Goal: Task Accomplishment & Management: Manage account settings

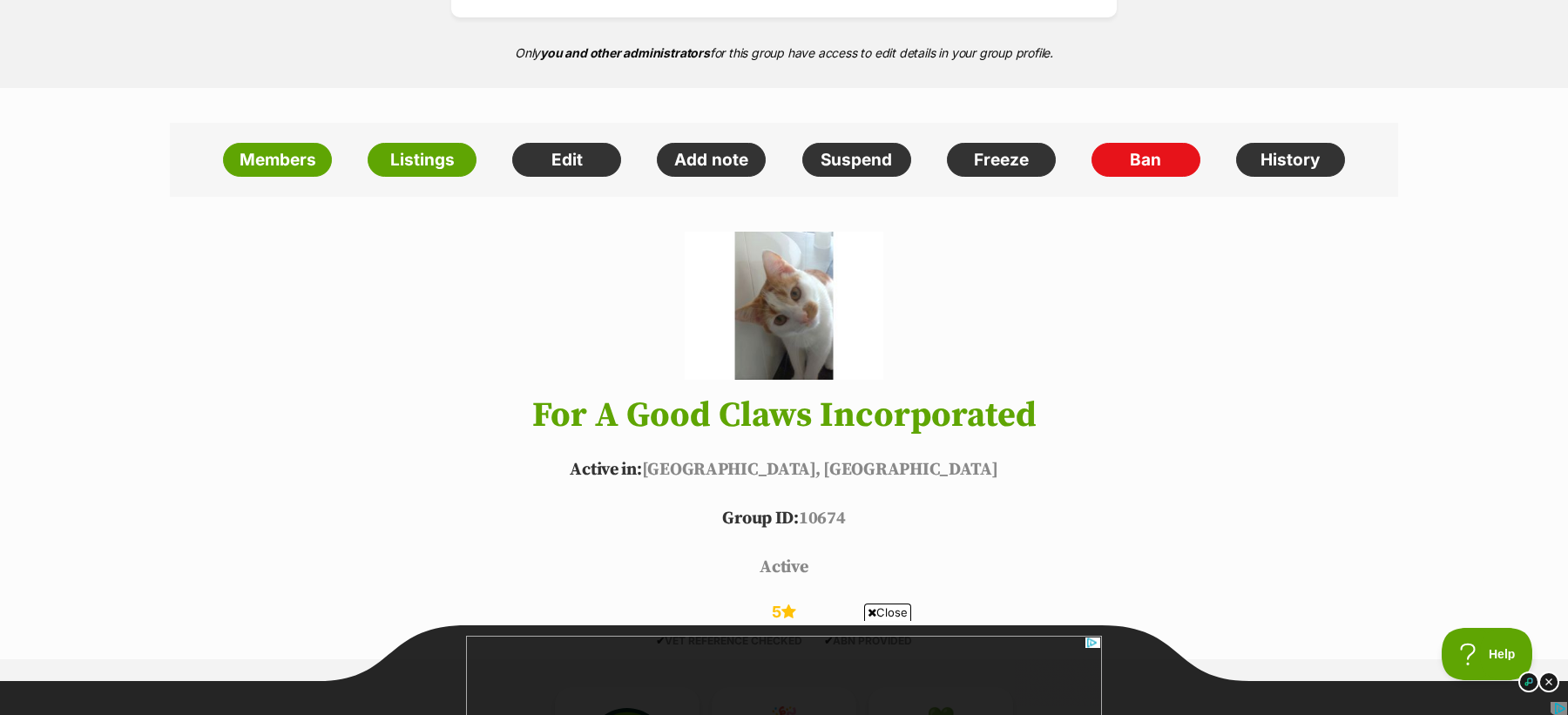
scroll to position [442, 0]
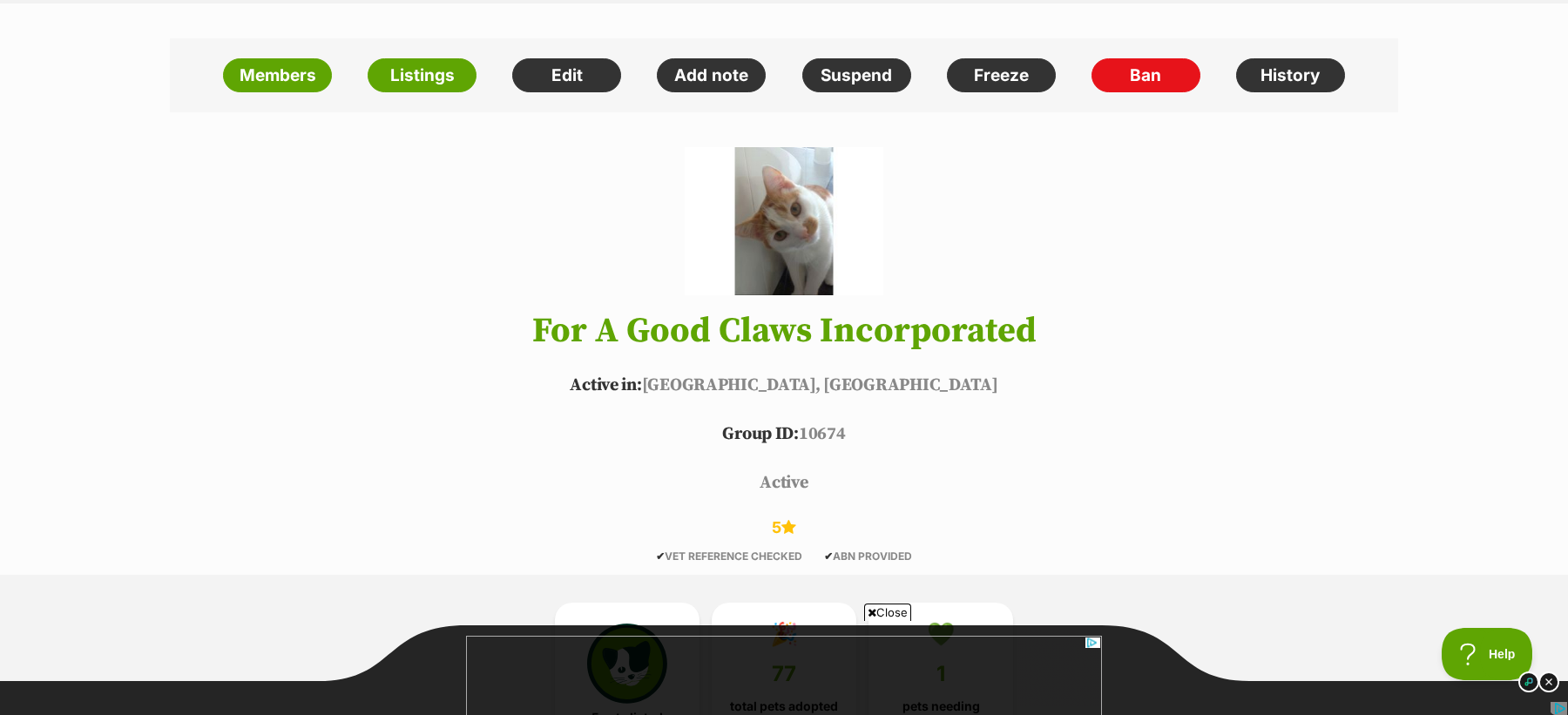
click at [877, 611] on span "Close" at bounding box center [887, 612] width 47 height 17
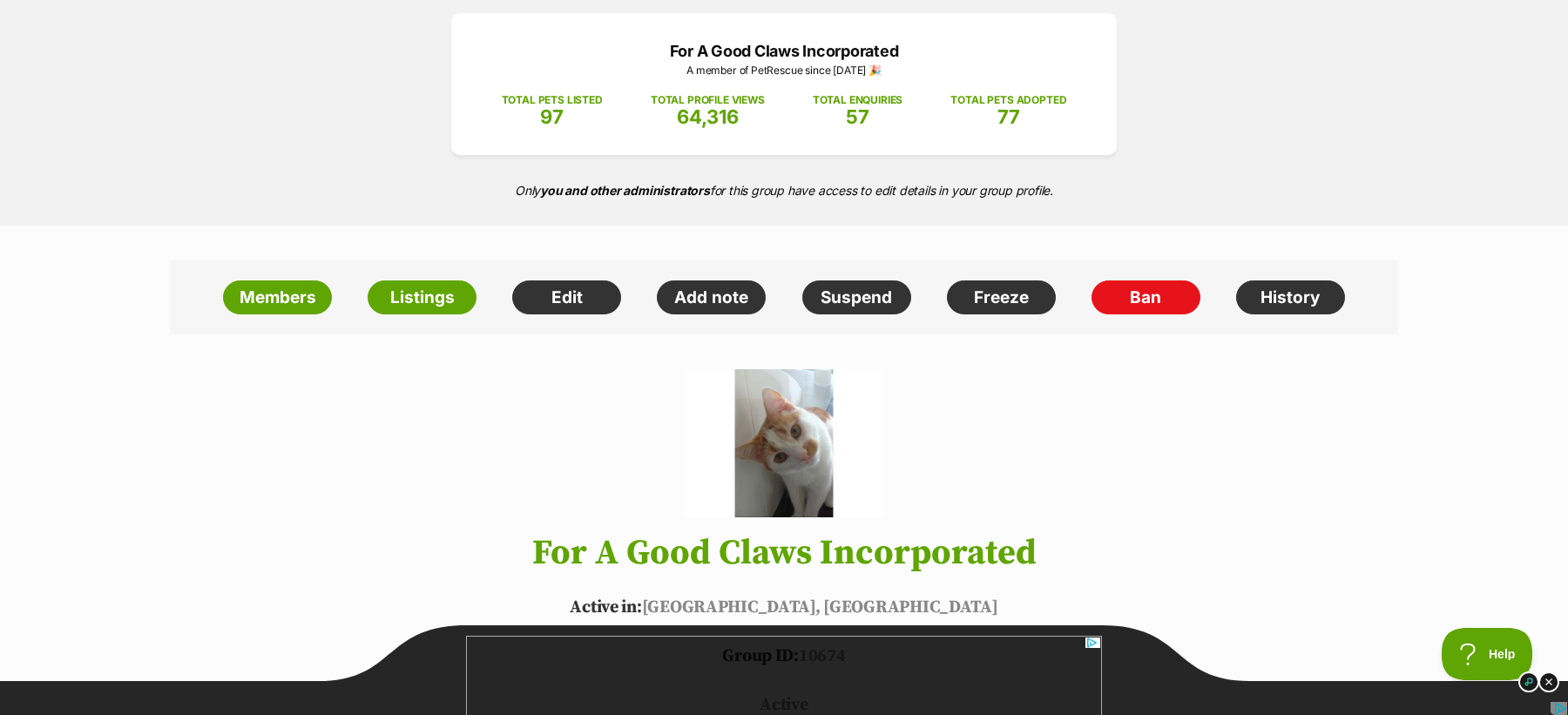
scroll to position [311, 0]
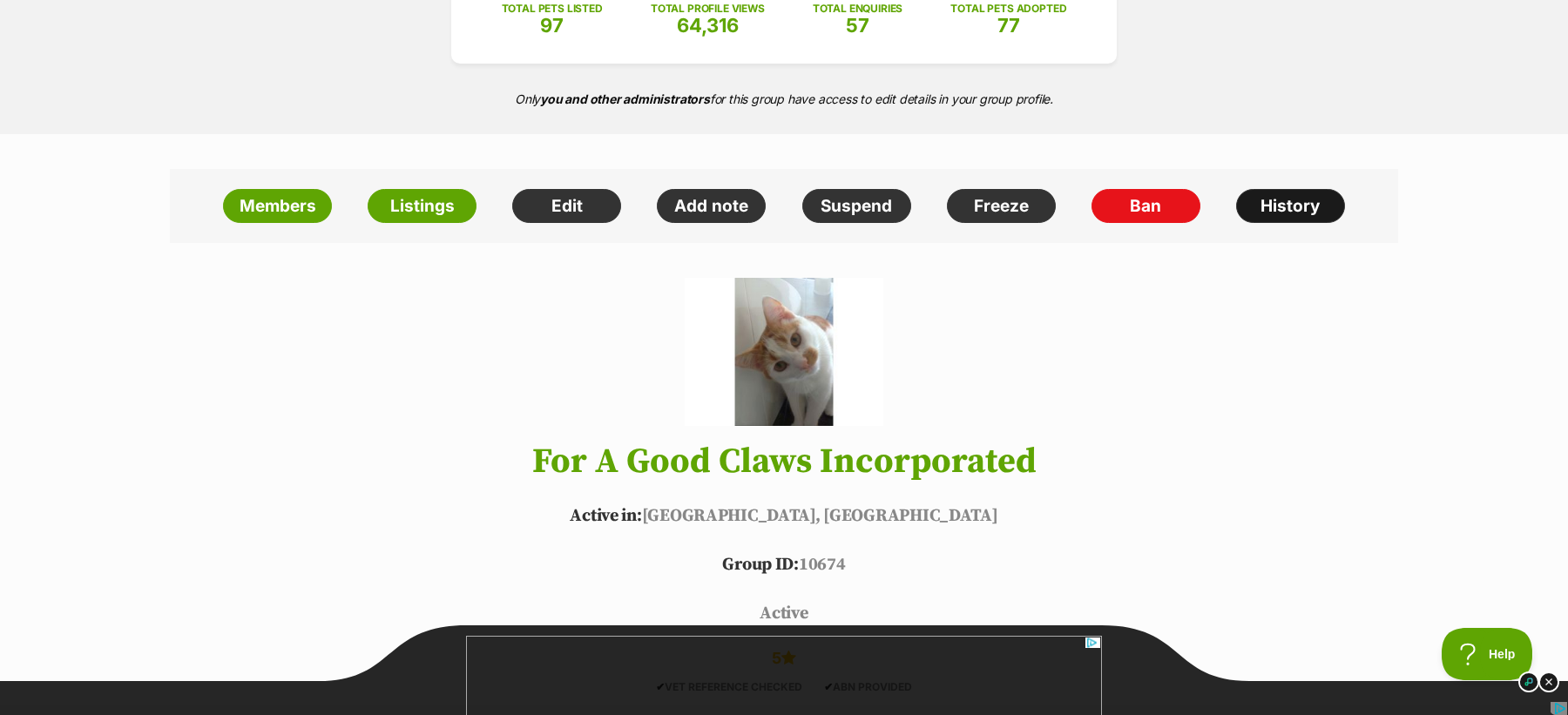
click at [1280, 205] on link "History" at bounding box center [1290, 207] width 109 height 35
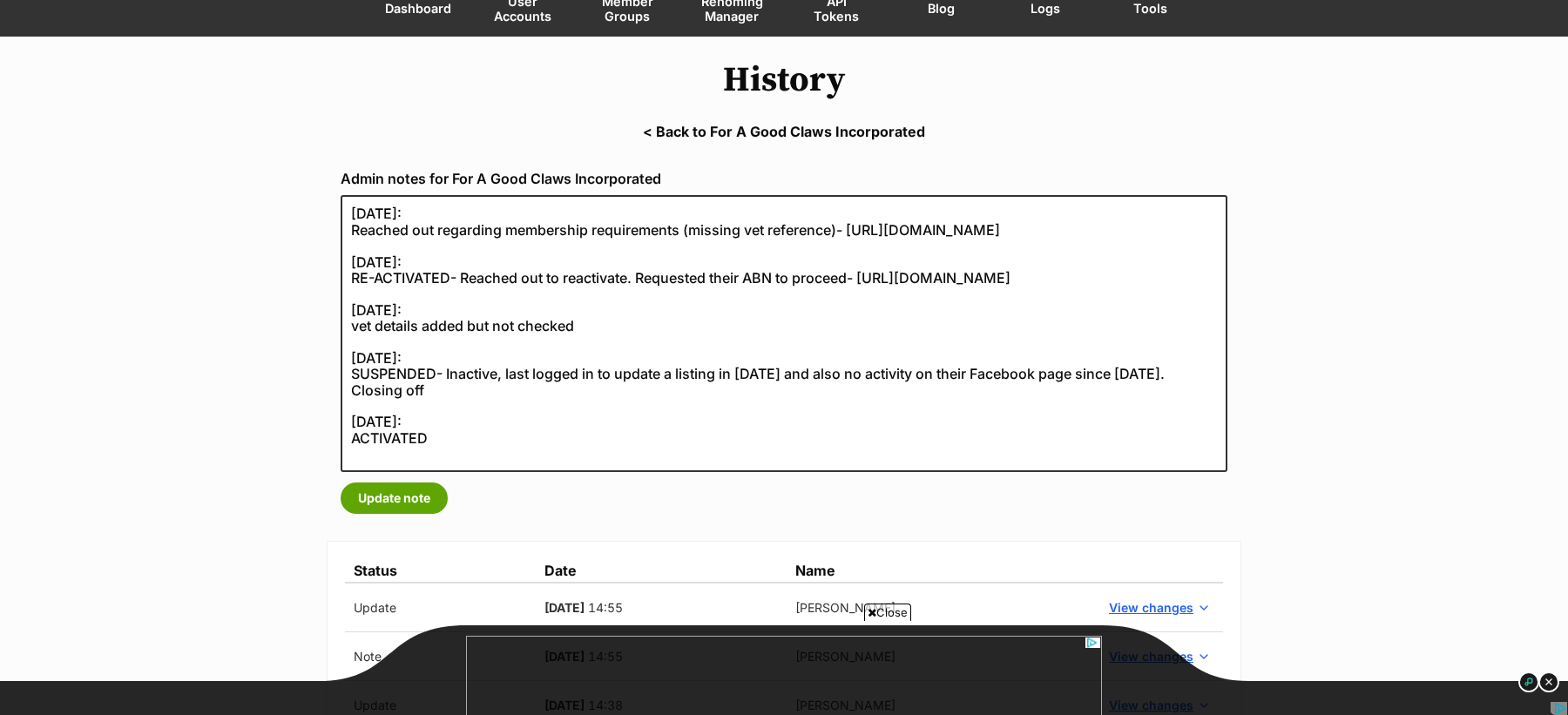
click at [885, 613] on span "Close" at bounding box center [887, 612] width 47 height 17
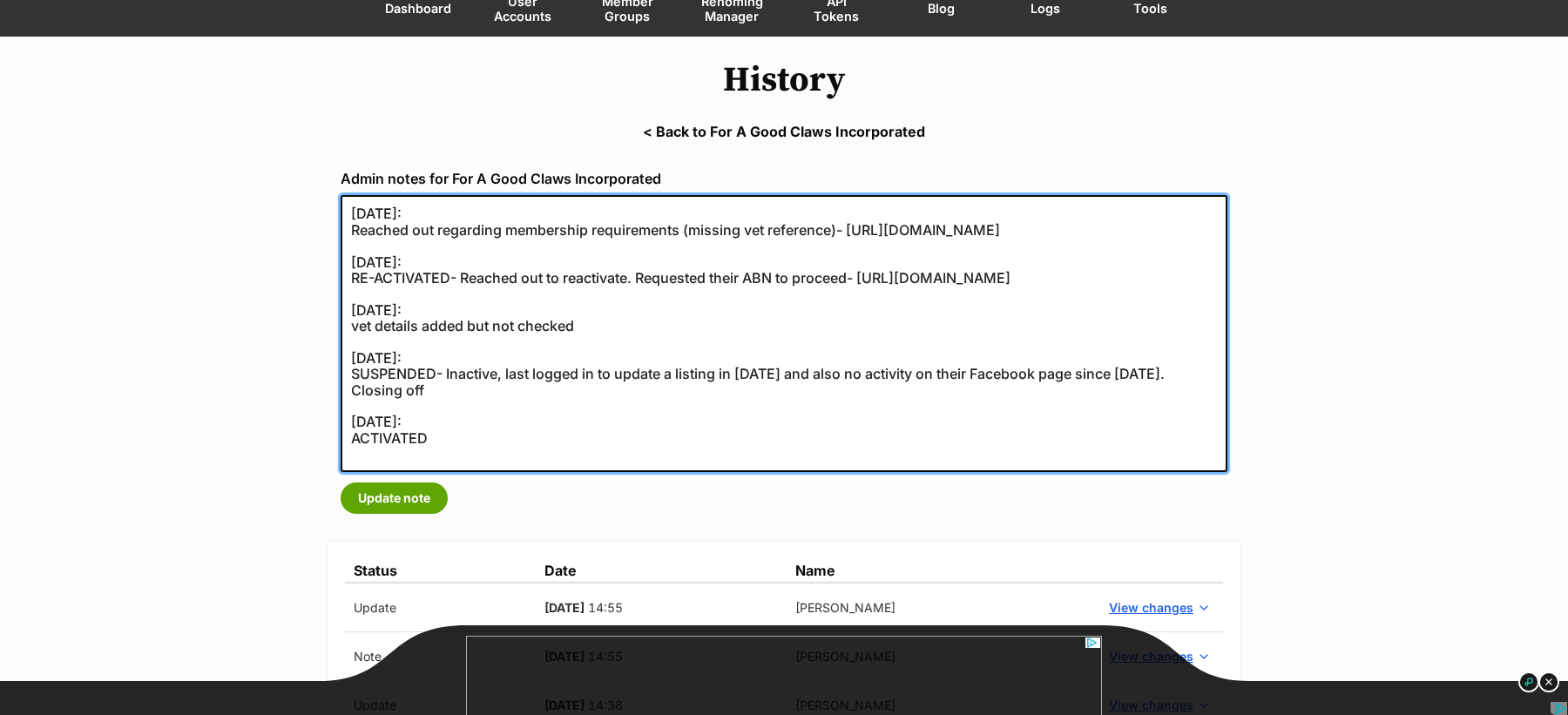
click at [439, 235] on textarea "[DATE]: Reached out regarding membership requirements (missing vet reference)- …" at bounding box center [784, 333] width 887 height 277
click at [484, 305] on textarea "[DATE]: Reached out regarding membership requirements (missing vet reference)- …" at bounding box center [784, 333] width 887 height 277
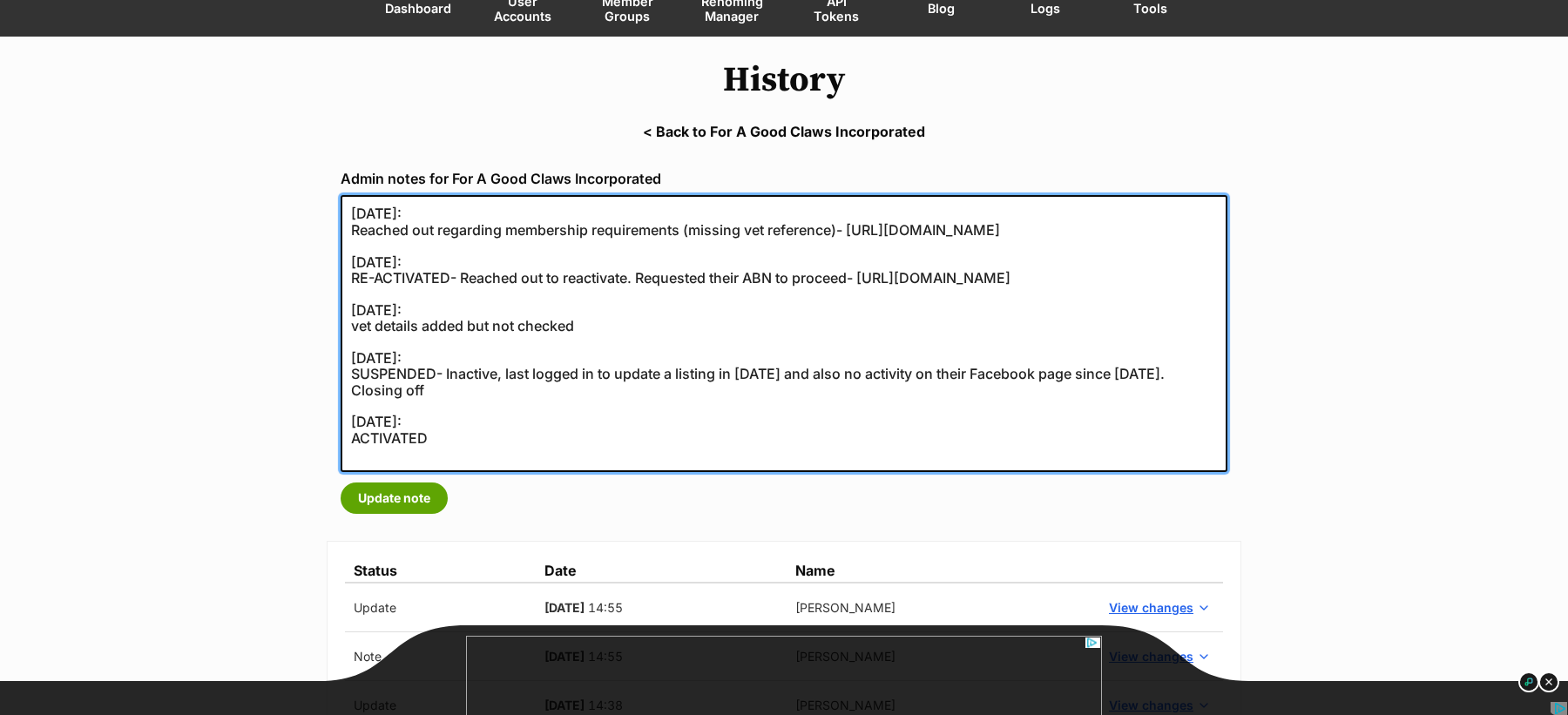
click at [484, 305] on textarea "[DATE]: Reached out regarding membership requirements (missing vet reference)- …" at bounding box center [784, 333] width 887 height 277
click at [541, 318] on textarea "[DATE]: Reached out regarding membership requirements (missing vet reference)- …" at bounding box center [784, 333] width 887 height 277
click at [520, 309] on textarea "[DATE]: Reached out regarding membership requirements (missing vet reference)- …" at bounding box center [784, 333] width 887 height 277
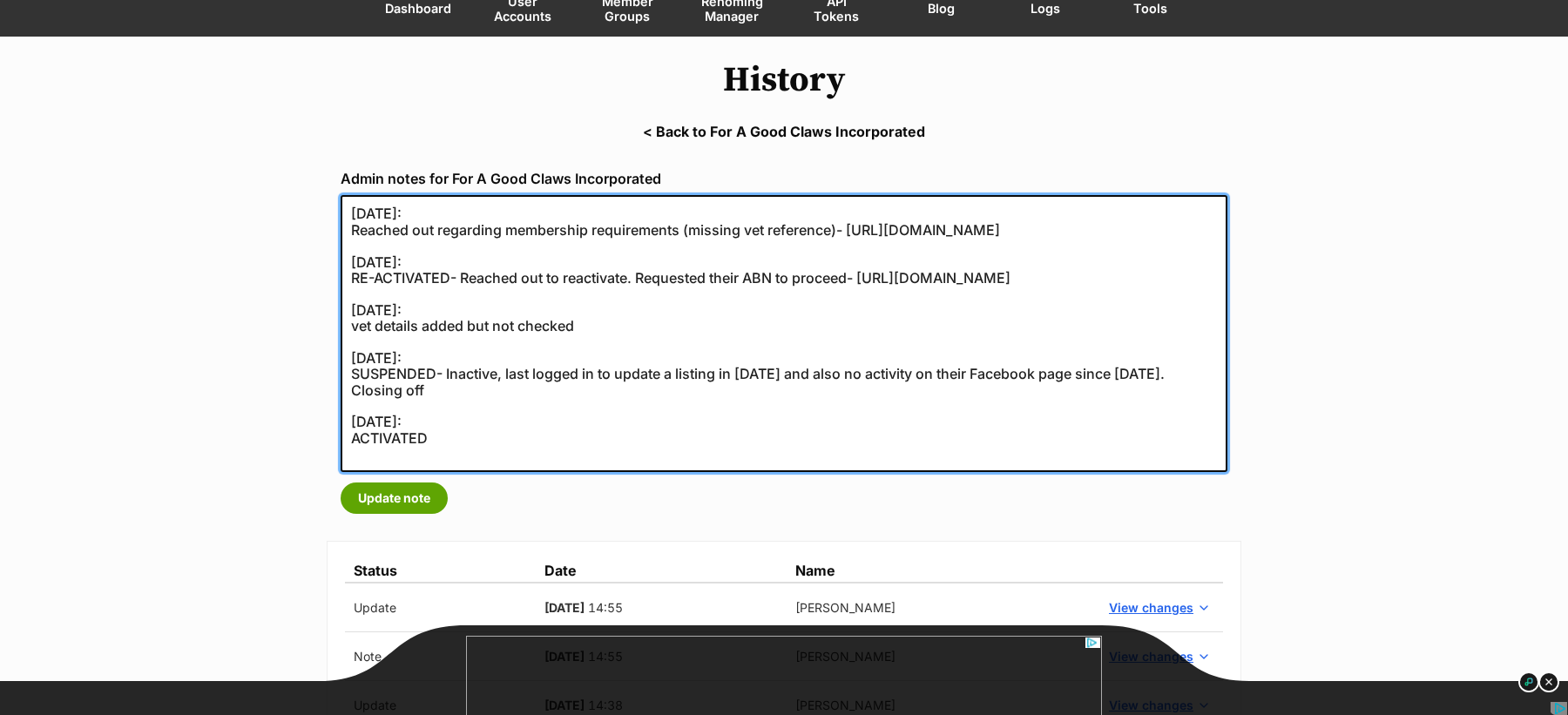
click at [758, 302] on textarea "[DATE]: Reached out regarding membership requirements (missing vet reference)- …" at bounding box center [784, 333] width 887 height 277
click at [681, 290] on textarea "[DATE]: Reached out regarding membership requirements (missing vet reference)- …" at bounding box center [784, 333] width 887 height 277
click at [730, 294] on textarea "[DATE]: Reached out regarding membership requirements (missing vet reference)- …" at bounding box center [784, 333] width 887 height 277
click at [477, 302] on textarea "[DATE]: Reached out regarding membership requirements (missing vet reference)- …" at bounding box center [784, 333] width 887 height 277
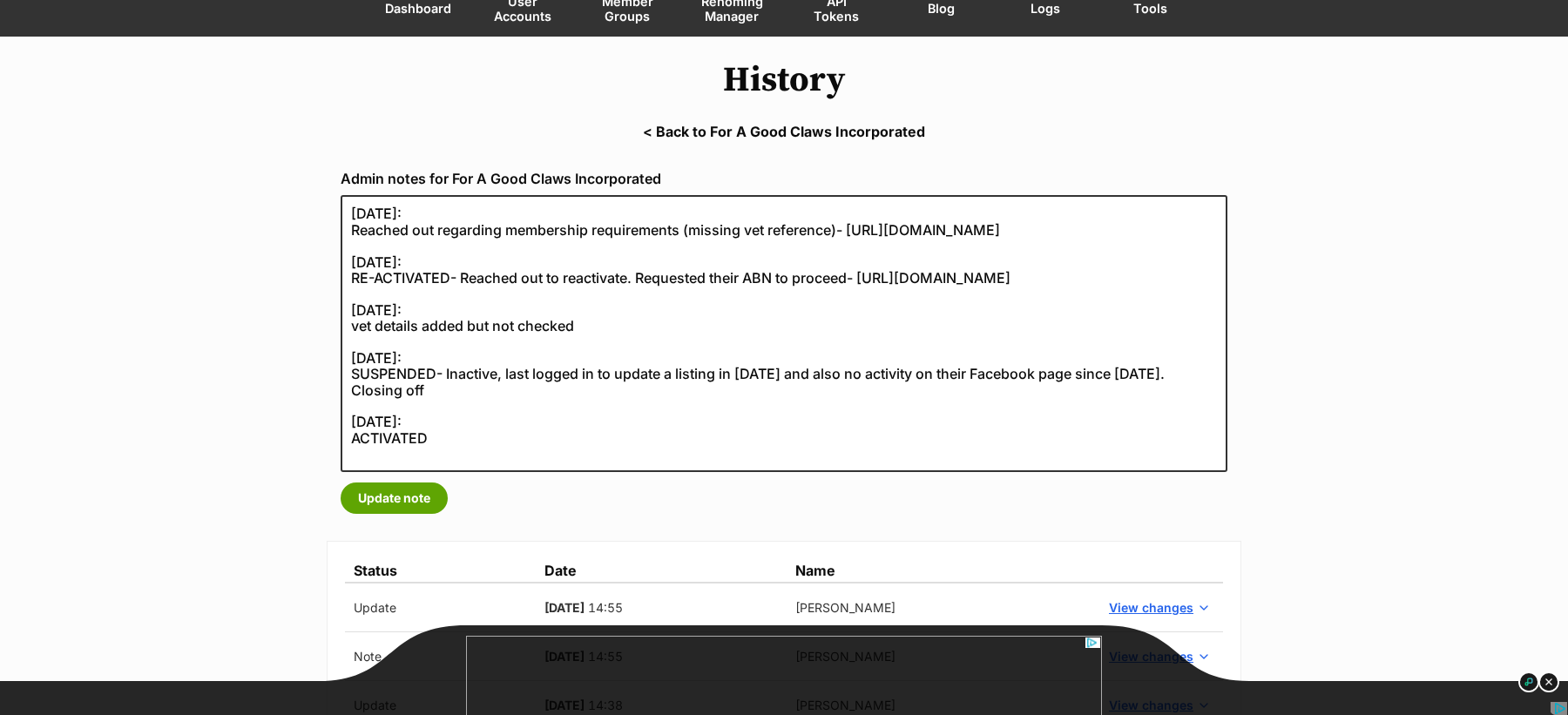
click at [730, 130] on link "< Back to For A Good Claws Incorporated" at bounding box center [784, 132] width 1568 height 15
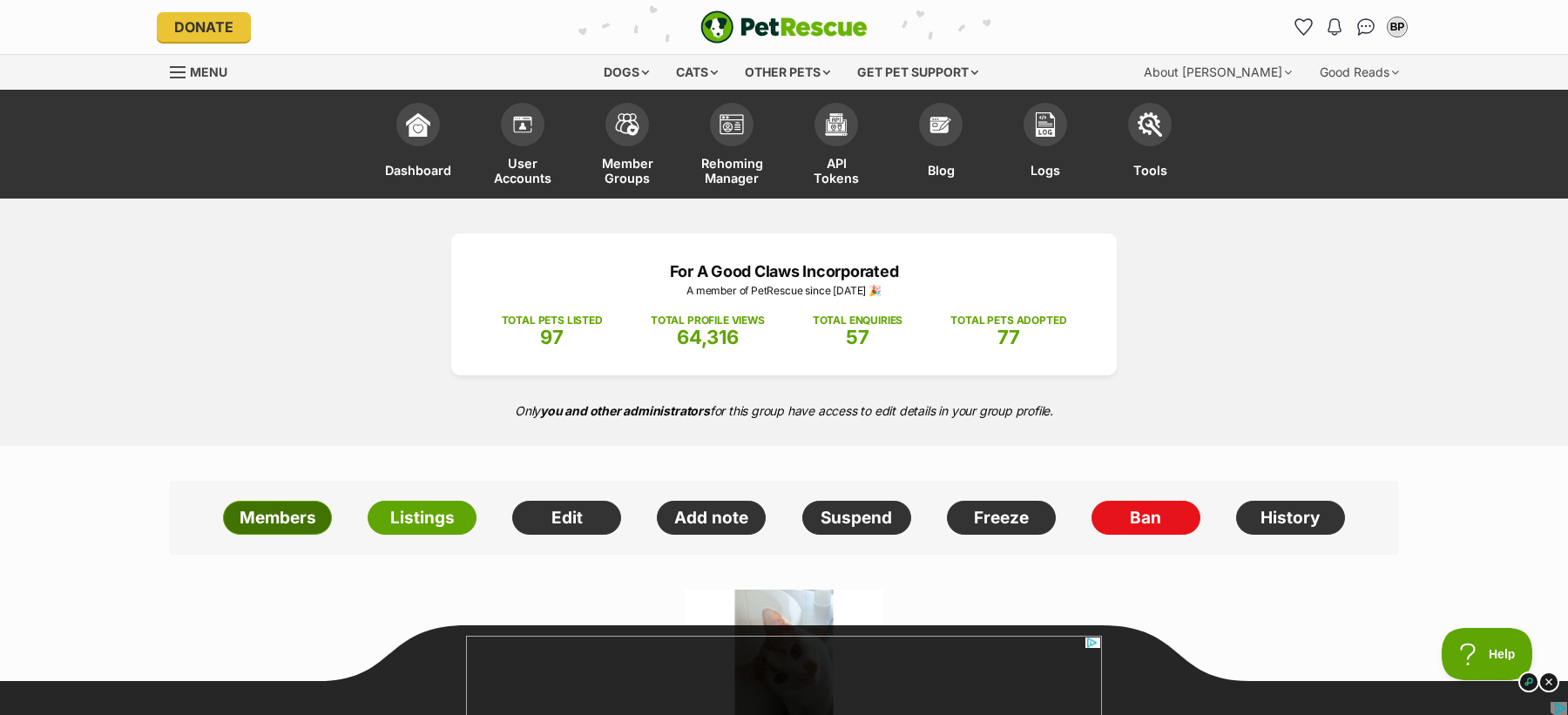
click at [276, 516] on link "Members" at bounding box center [277, 518] width 109 height 35
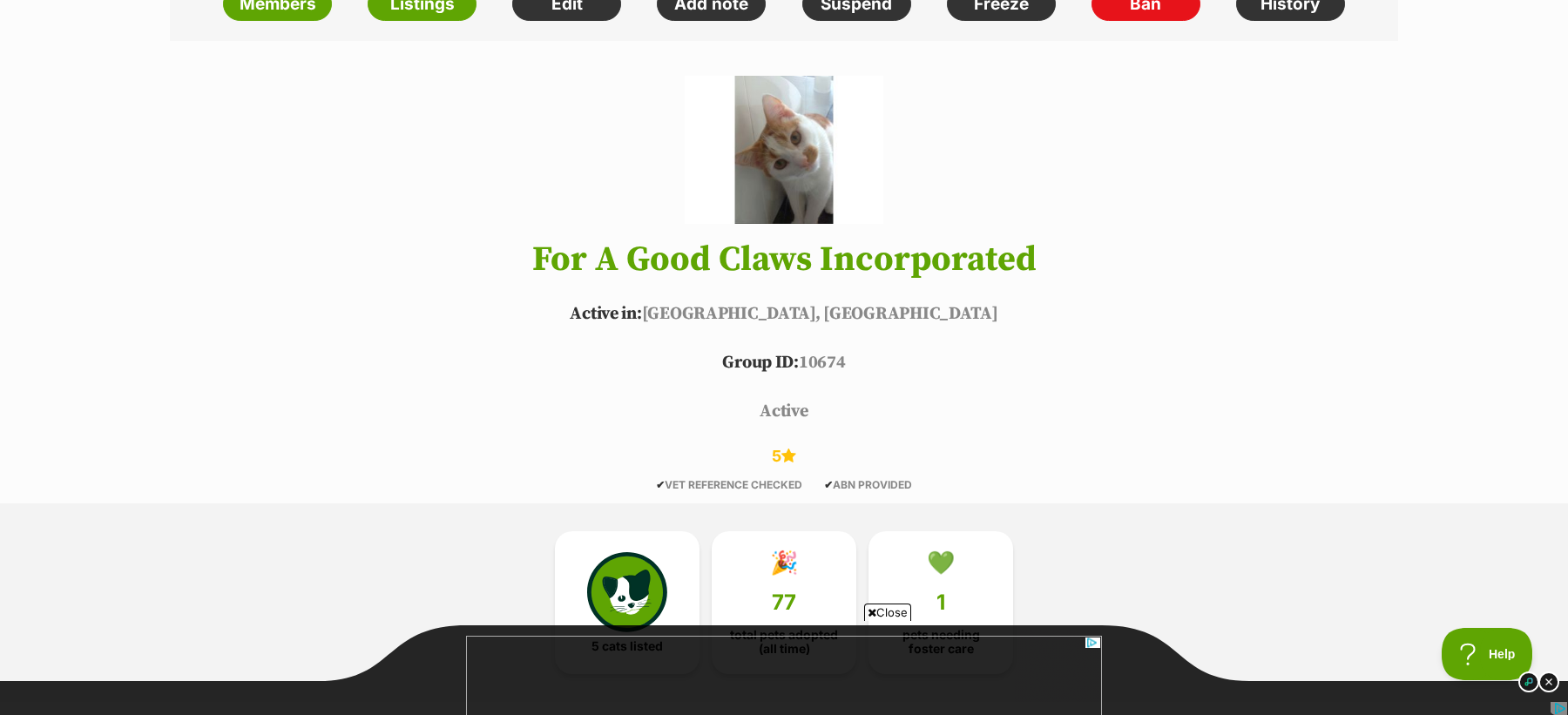
scroll to position [540, 0]
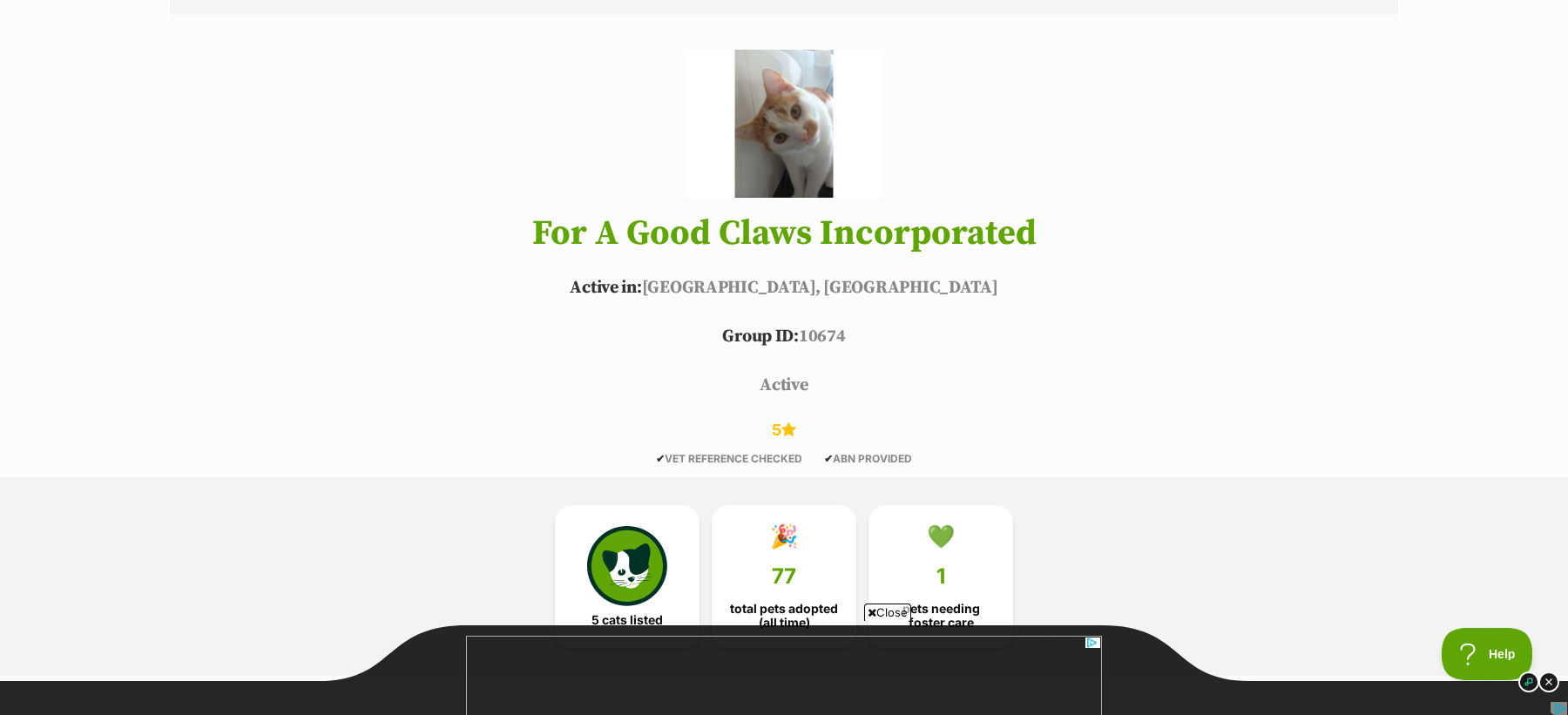
click at [609, 247] on h1 "For A Good Claws Incorporated" at bounding box center [784, 234] width 1281 height 38
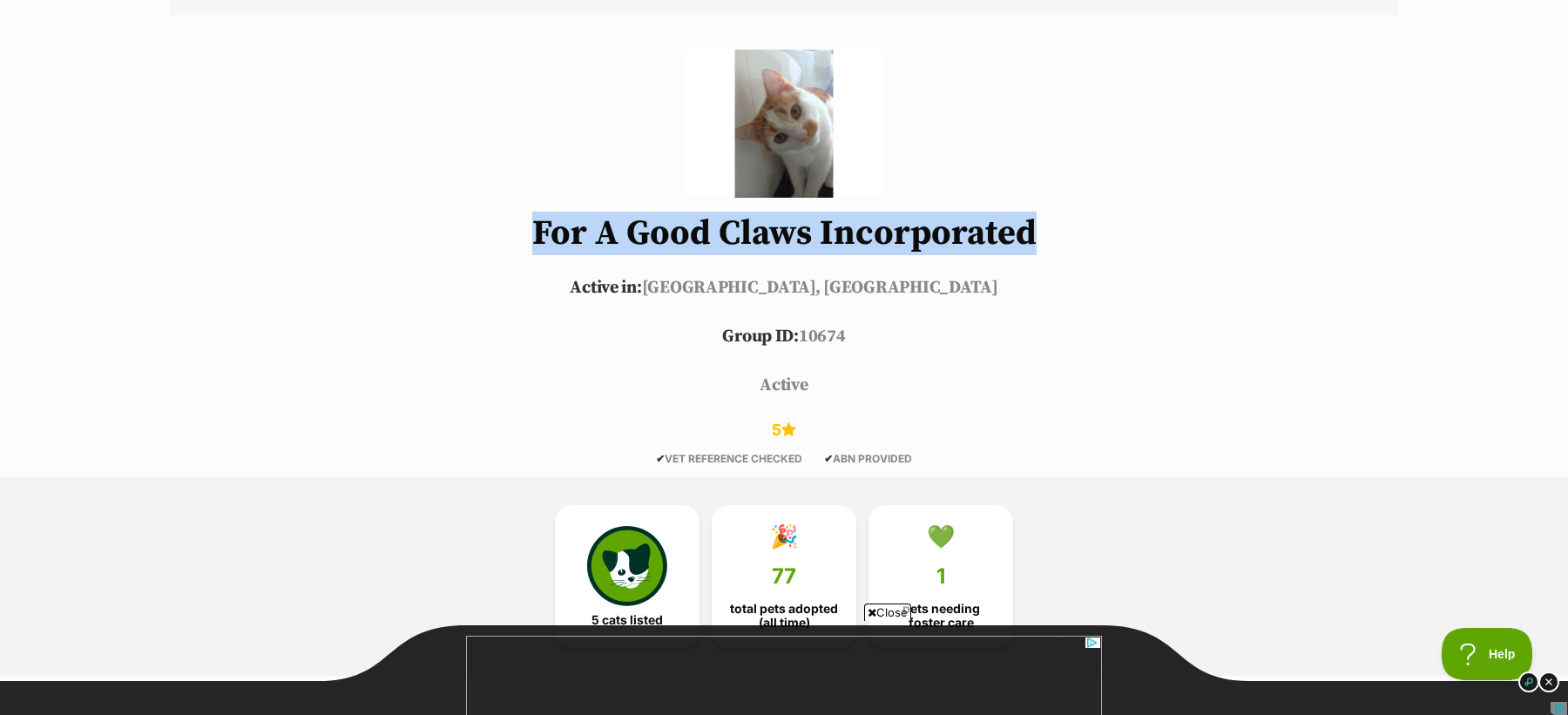
click at [609, 247] on h1 "For A Good Claws Incorporated" at bounding box center [784, 234] width 1281 height 38
copy header "For A Good Claws Incorporated"
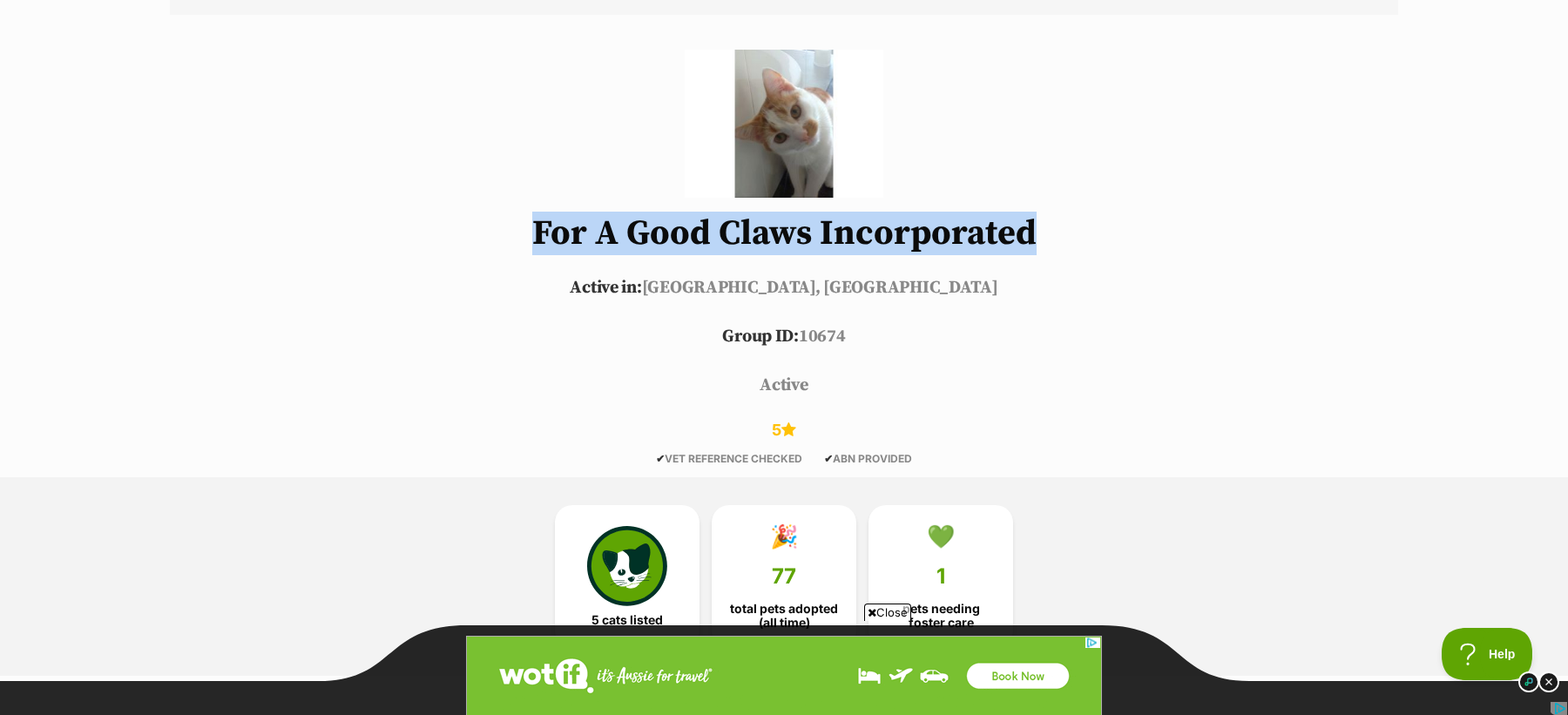
scroll to position [0, 0]
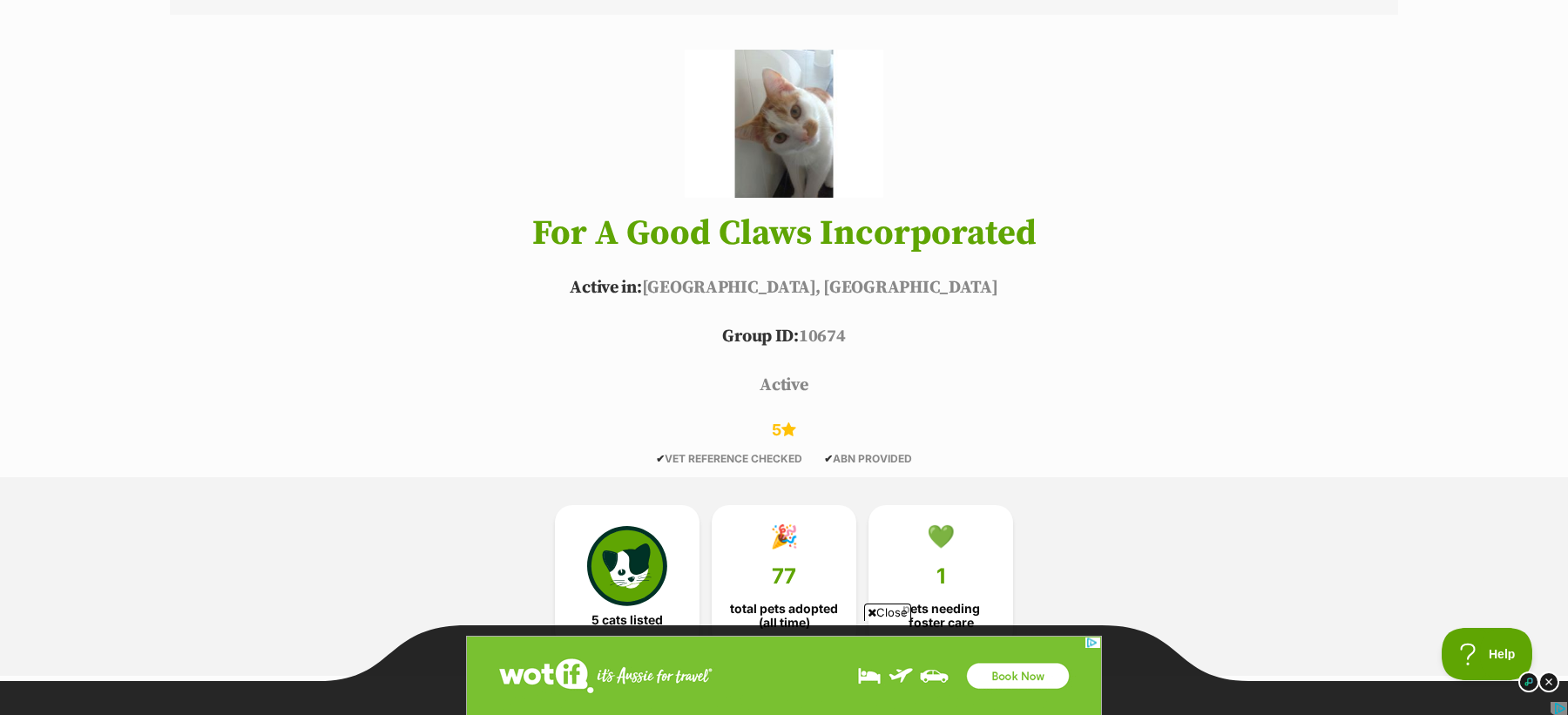
click at [536, 228] on h1 "For A Good Claws Incorporated" at bounding box center [784, 234] width 1281 height 38
drag, startPoint x: 536, startPoint y: 228, endPoint x: 812, endPoint y: 235, distance: 276.1
click at [812, 235] on h1 "For A Good Claws Incorporated" at bounding box center [784, 234] width 1281 height 38
copy h1 "For A Good Claws"
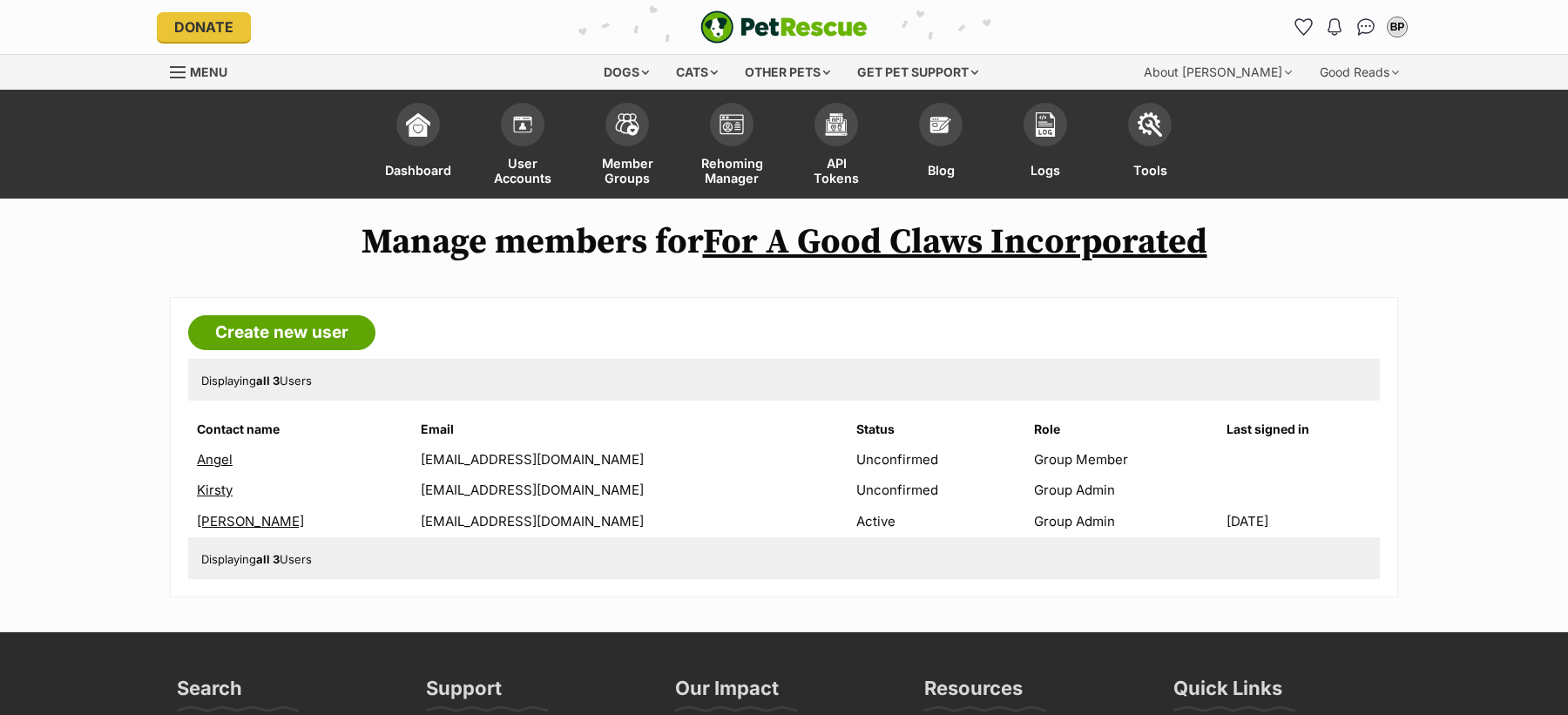
click at [247, 523] on link "[PERSON_NAME]" at bounding box center [250, 521] width 107 height 16
